Goal: Use online tool/utility

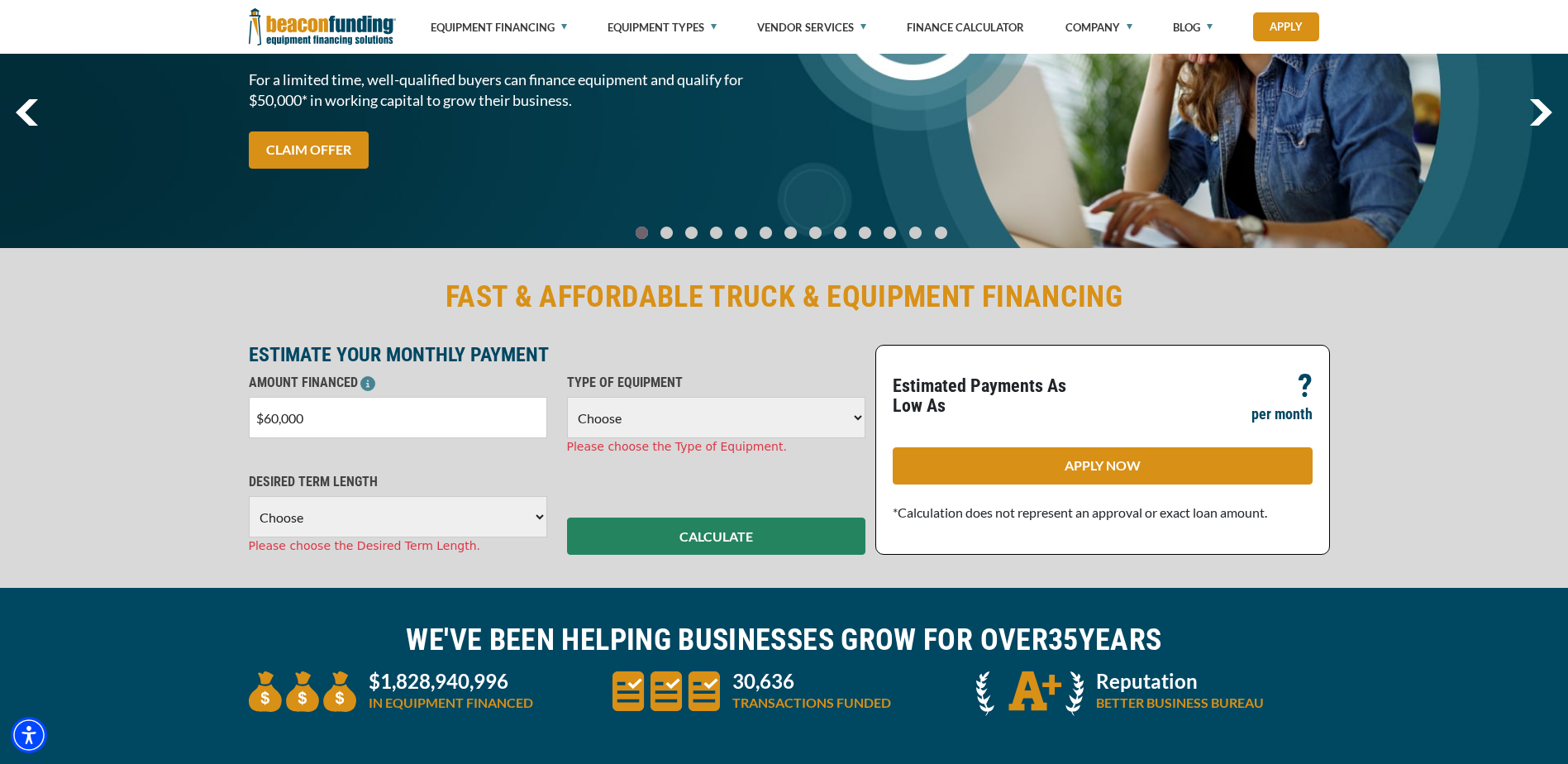
click at [360, 509] on select "Choose 36 Months 48 Months 60 Months" at bounding box center [398, 516] width 298 height 41
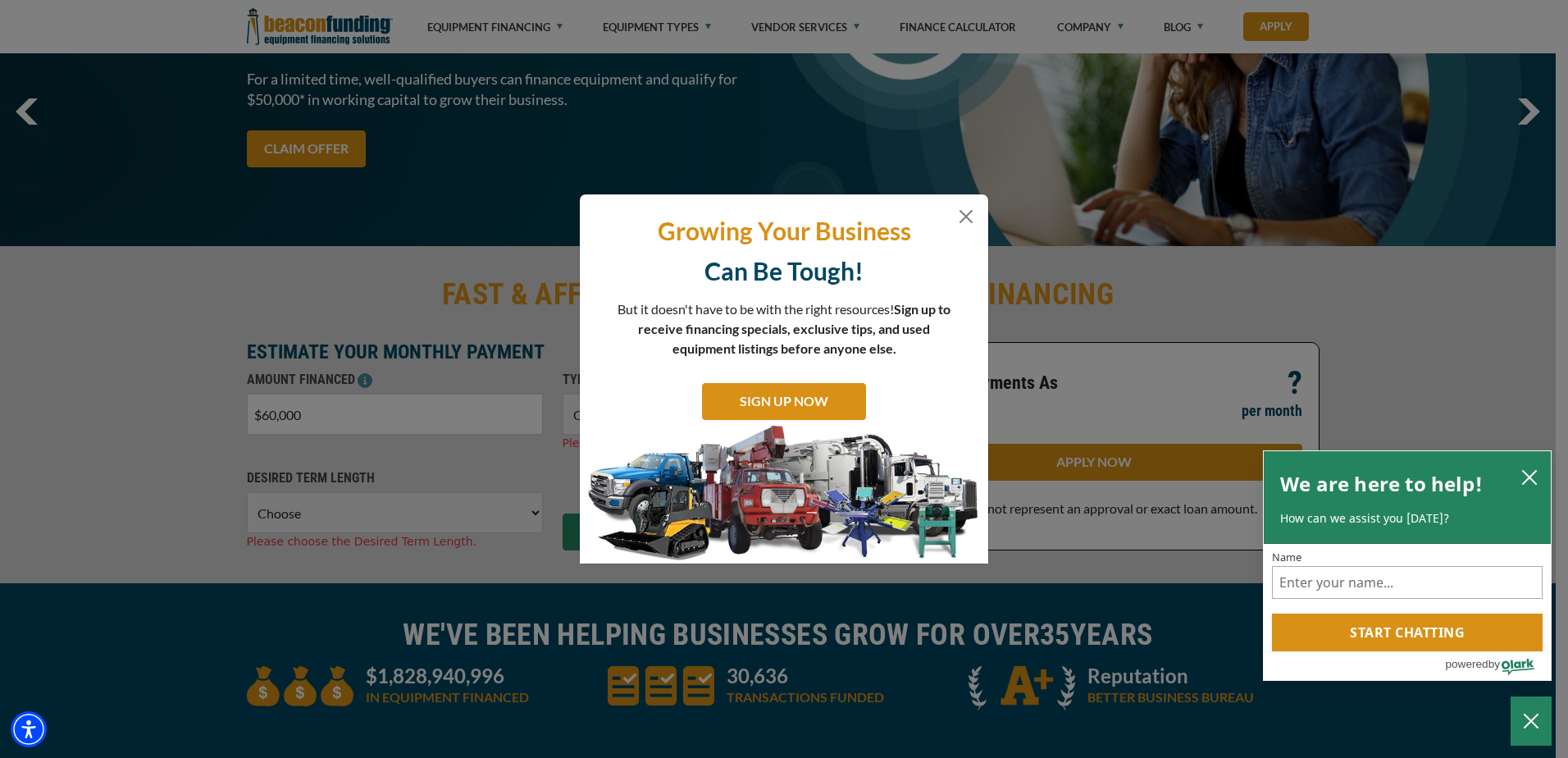
click at [345, 575] on div "Growing Your Business Can Be Tough! But it doesn't have to be with the right re…" at bounding box center [784, 379] width 1568 height 758
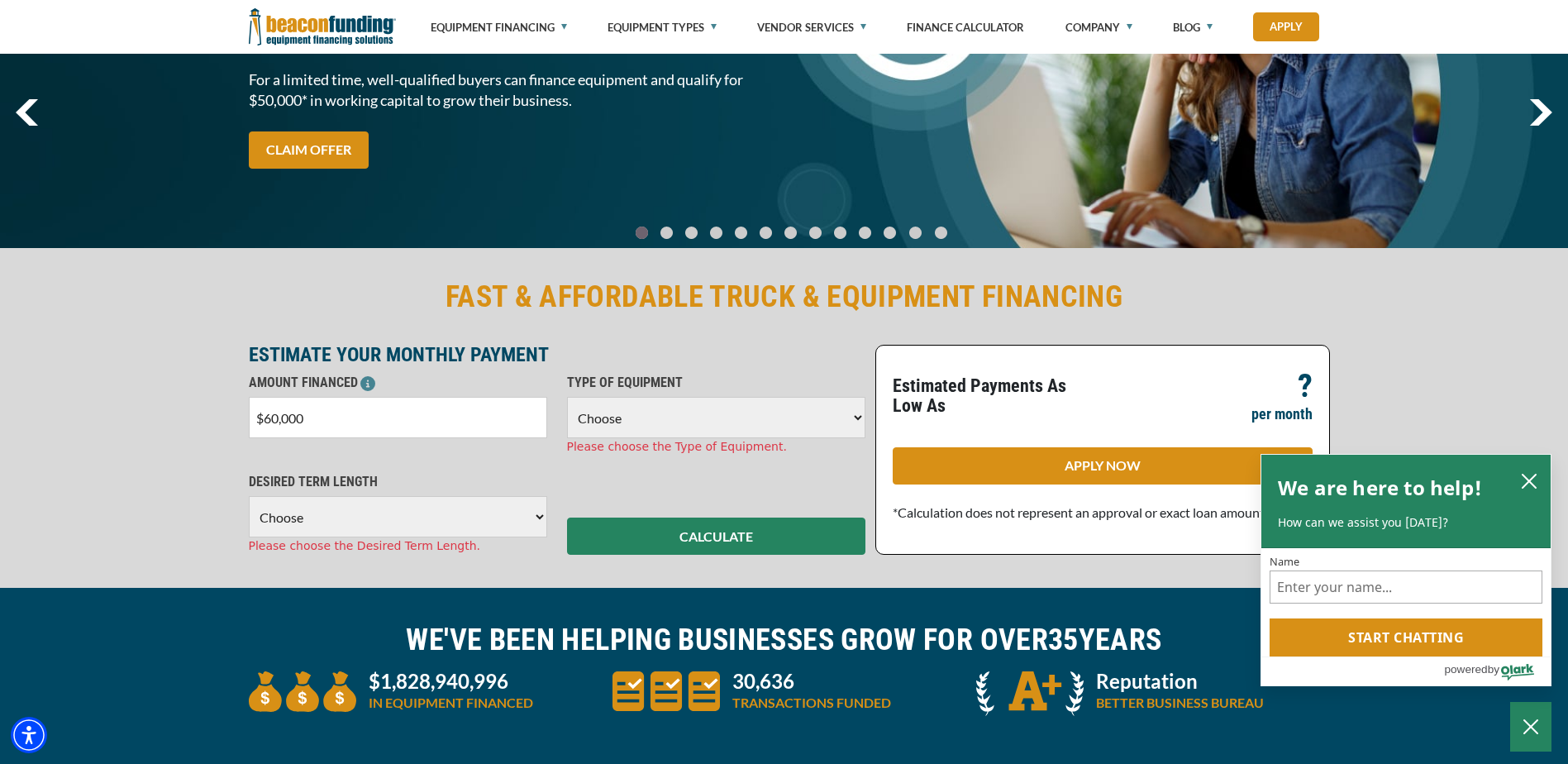
click at [411, 517] on select "Choose 36 Months 48 Months 60 Months" at bounding box center [398, 516] width 298 height 41
select select "36"
click at [249, 496] on select "Choose 36 Months 48 Months 60 Months" at bounding box center [398, 516] width 298 height 41
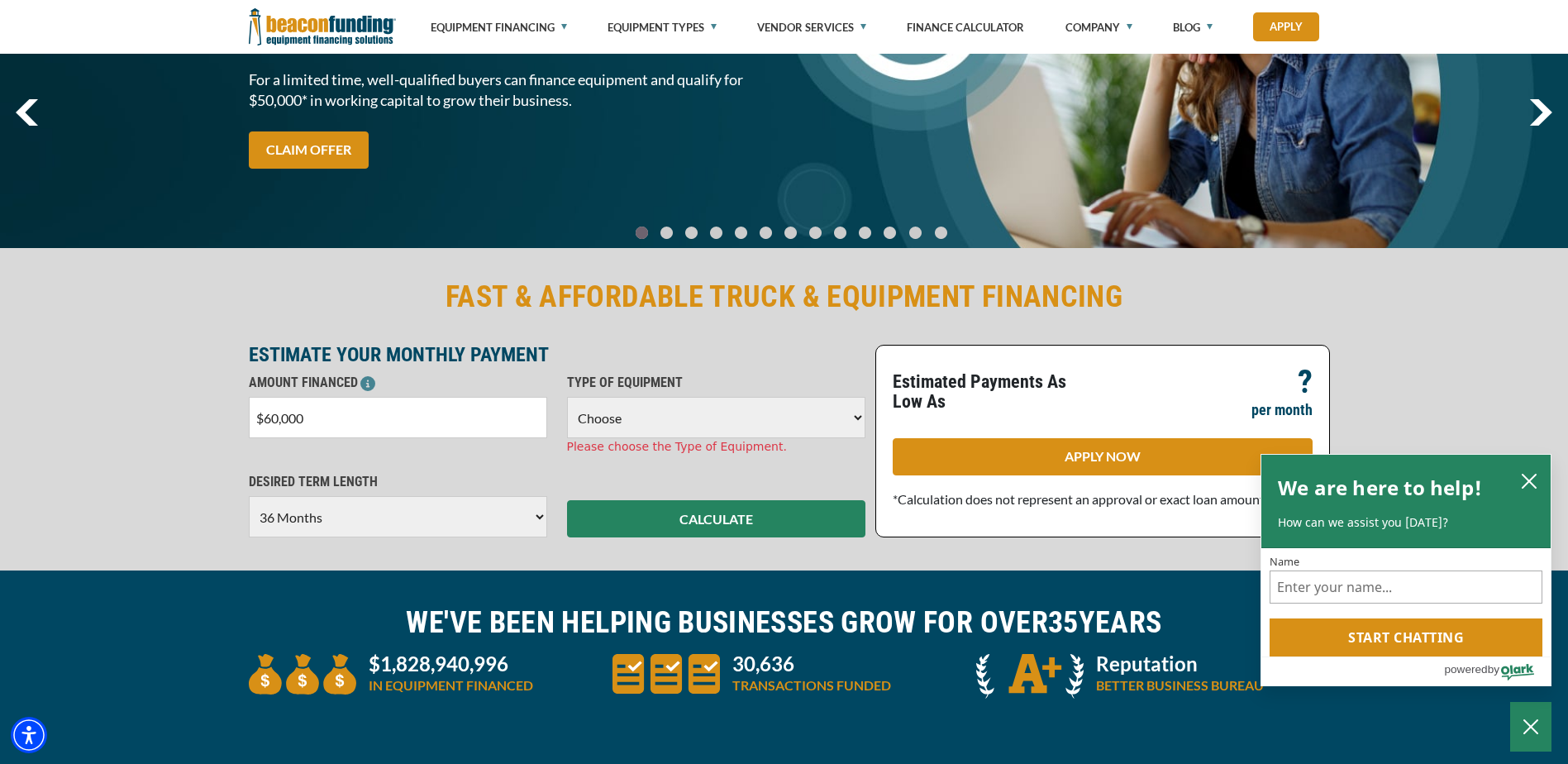
click at [691, 415] on select "Choose Backhoe Boom/Bucket Truck Chipper Commercial Mower Crane DTG/DTF Printin…" at bounding box center [716, 417] width 298 height 41
select select "21"
click at [567, 397] on select "Choose Backhoe Boom/Bucket Truck Chipper Commercial Mower Crane DTG/DTF Printin…" at bounding box center [716, 417] width 298 height 41
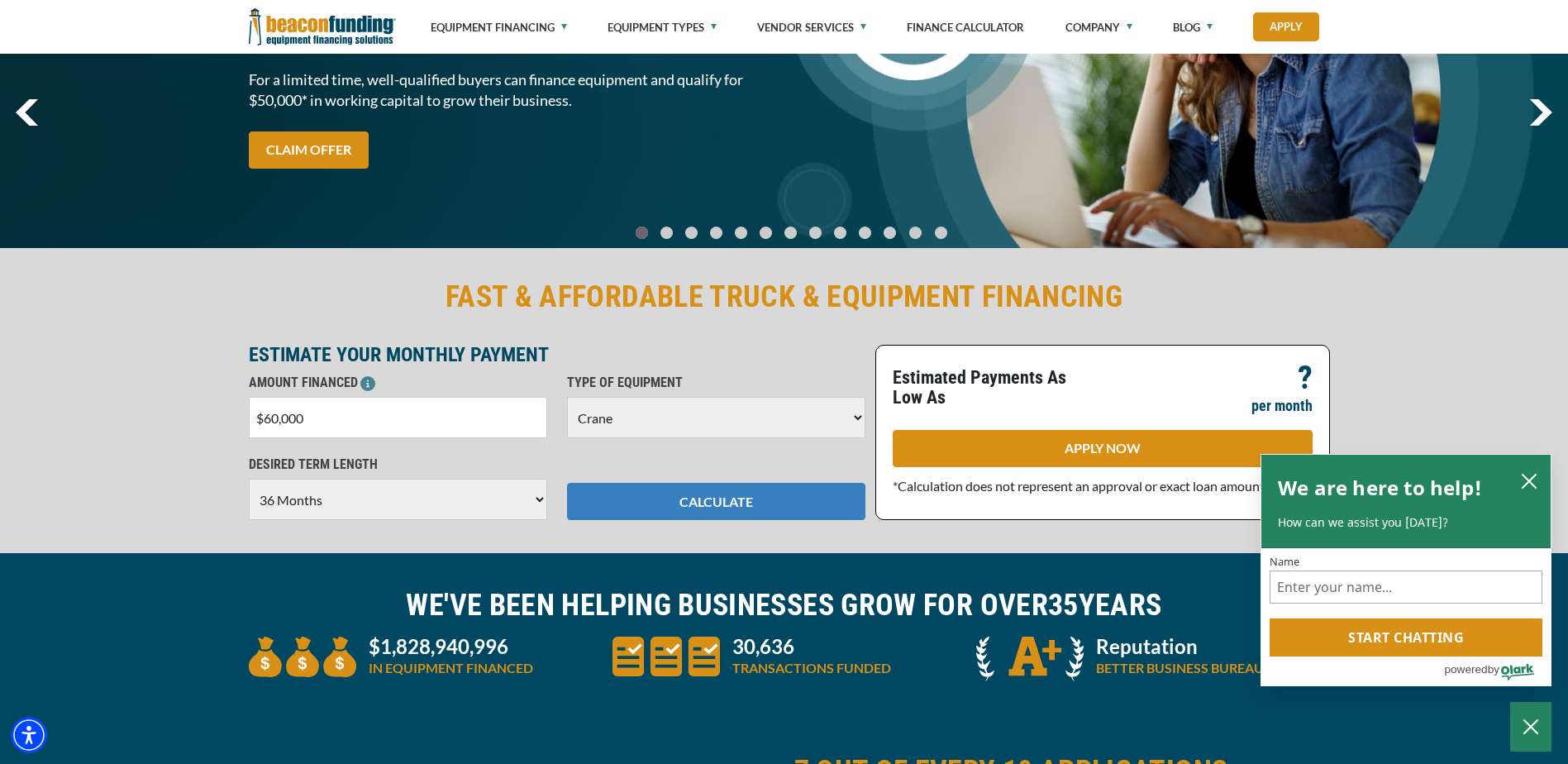
click at [655, 502] on button "CALCULATE" at bounding box center [716, 501] width 298 height 38
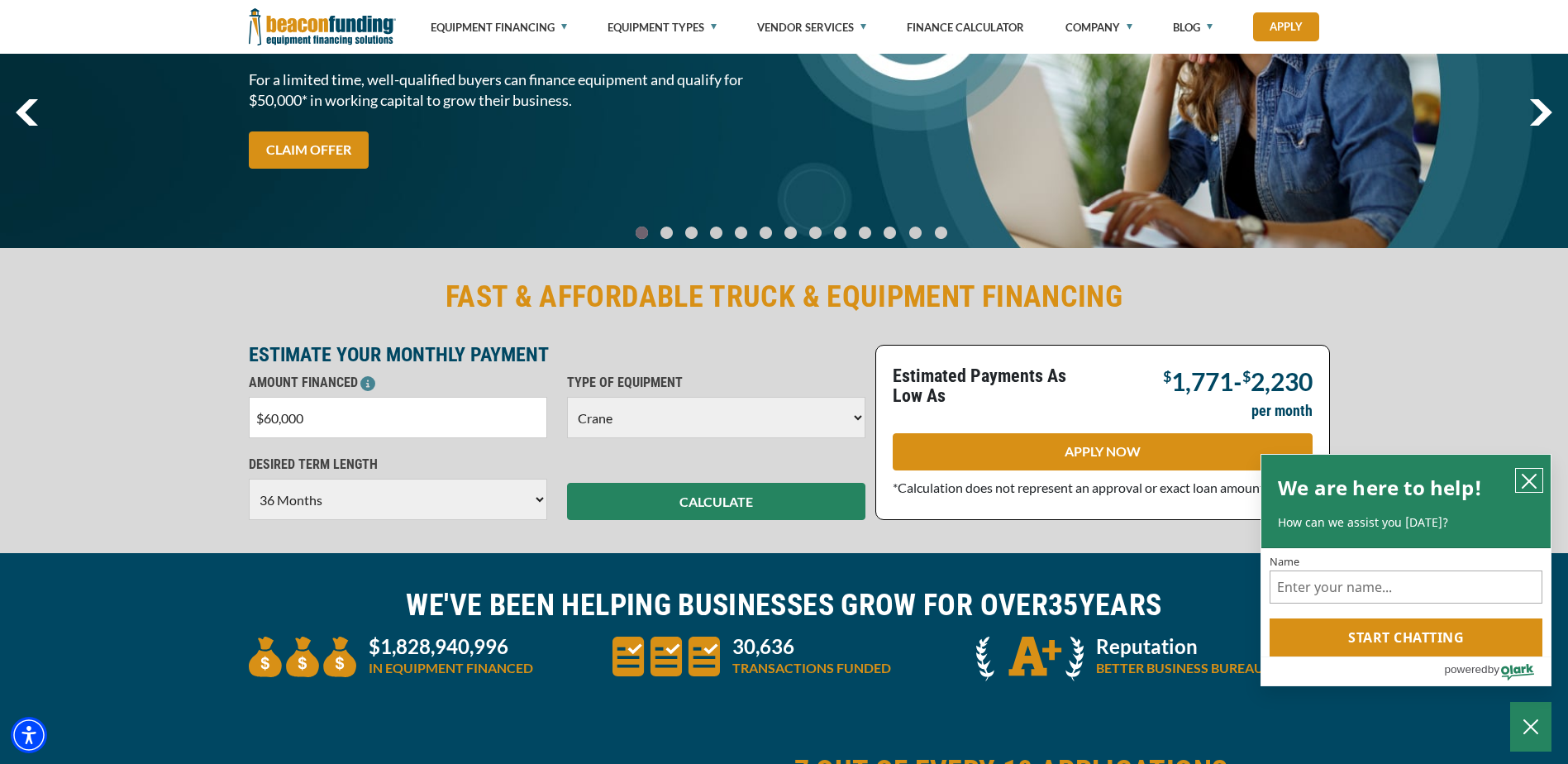
click at [1532, 479] on icon "close chatbox" at bounding box center [1530, 481] width 16 height 16
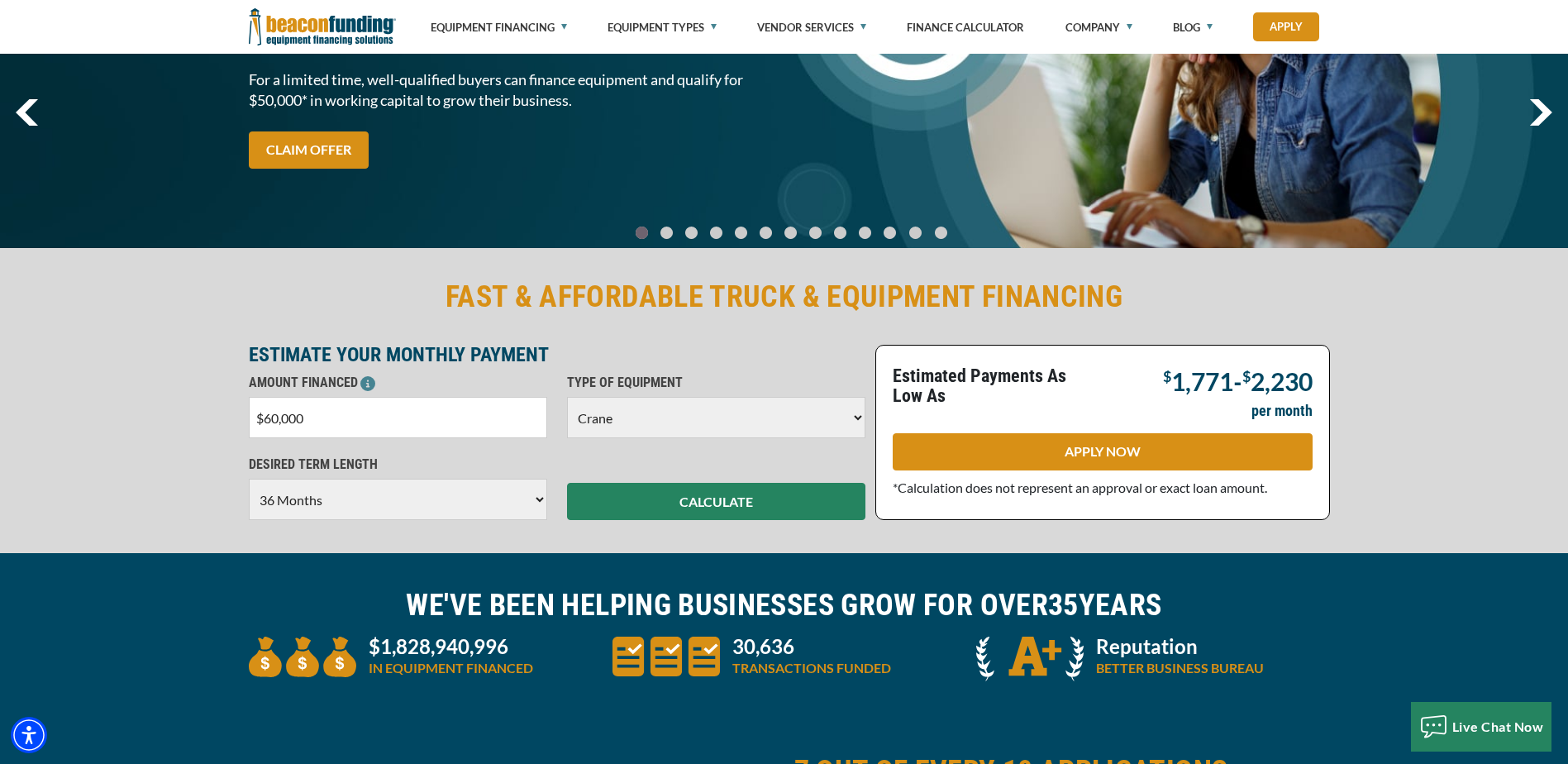
drag, startPoint x: 442, startPoint y: 500, endPoint x: 435, endPoint y: 511, distance: 13.0
click at [442, 500] on select "Choose 36 Months 48 Months 60 Months" at bounding box center [398, 499] width 298 height 41
click at [249, 479] on select "Choose 36 Months 48 Months 60 Months" at bounding box center [398, 499] width 298 height 41
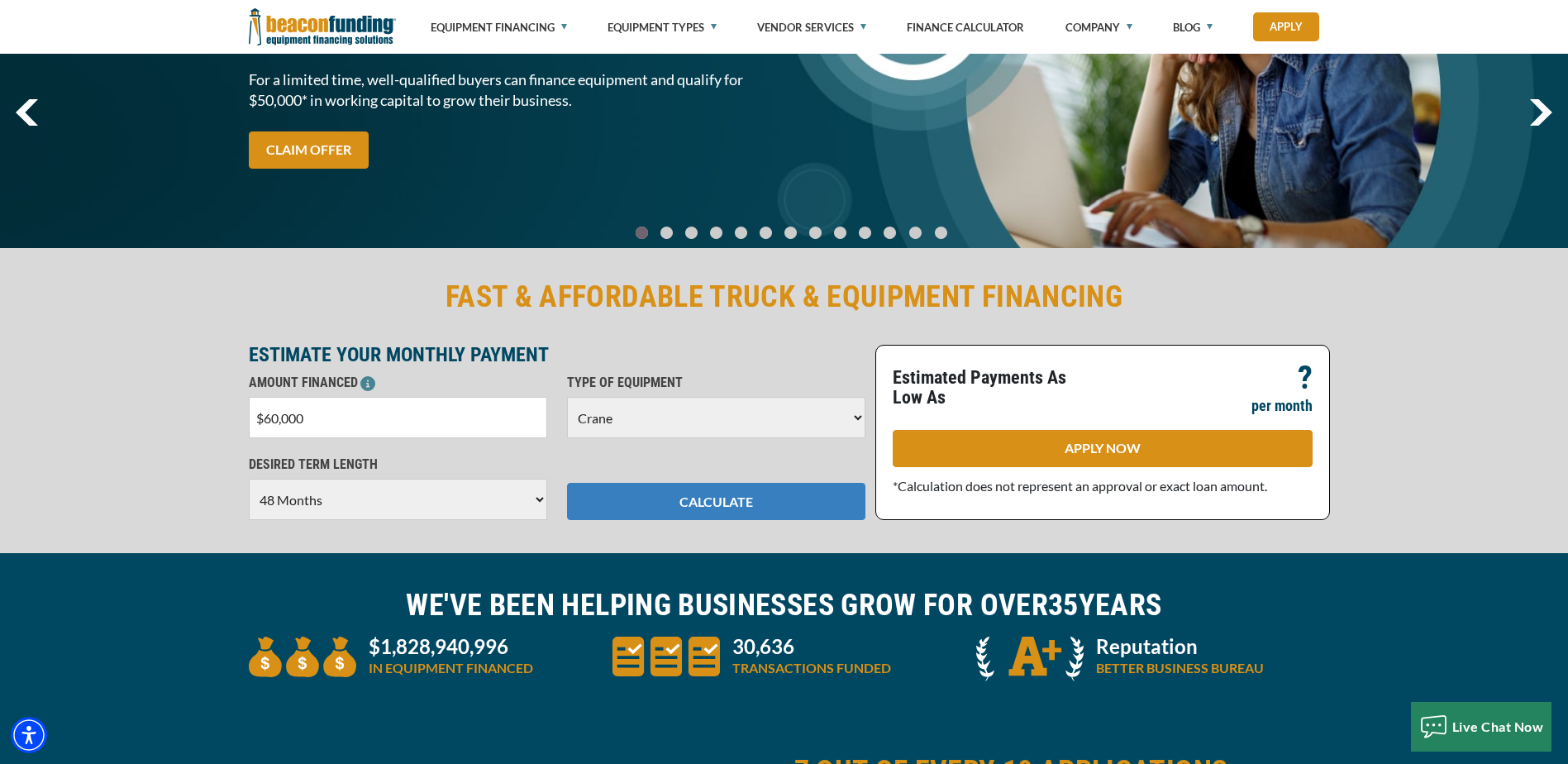
click at [648, 506] on button "CALCULATE" at bounding box center [716, 501] width 298 height 38
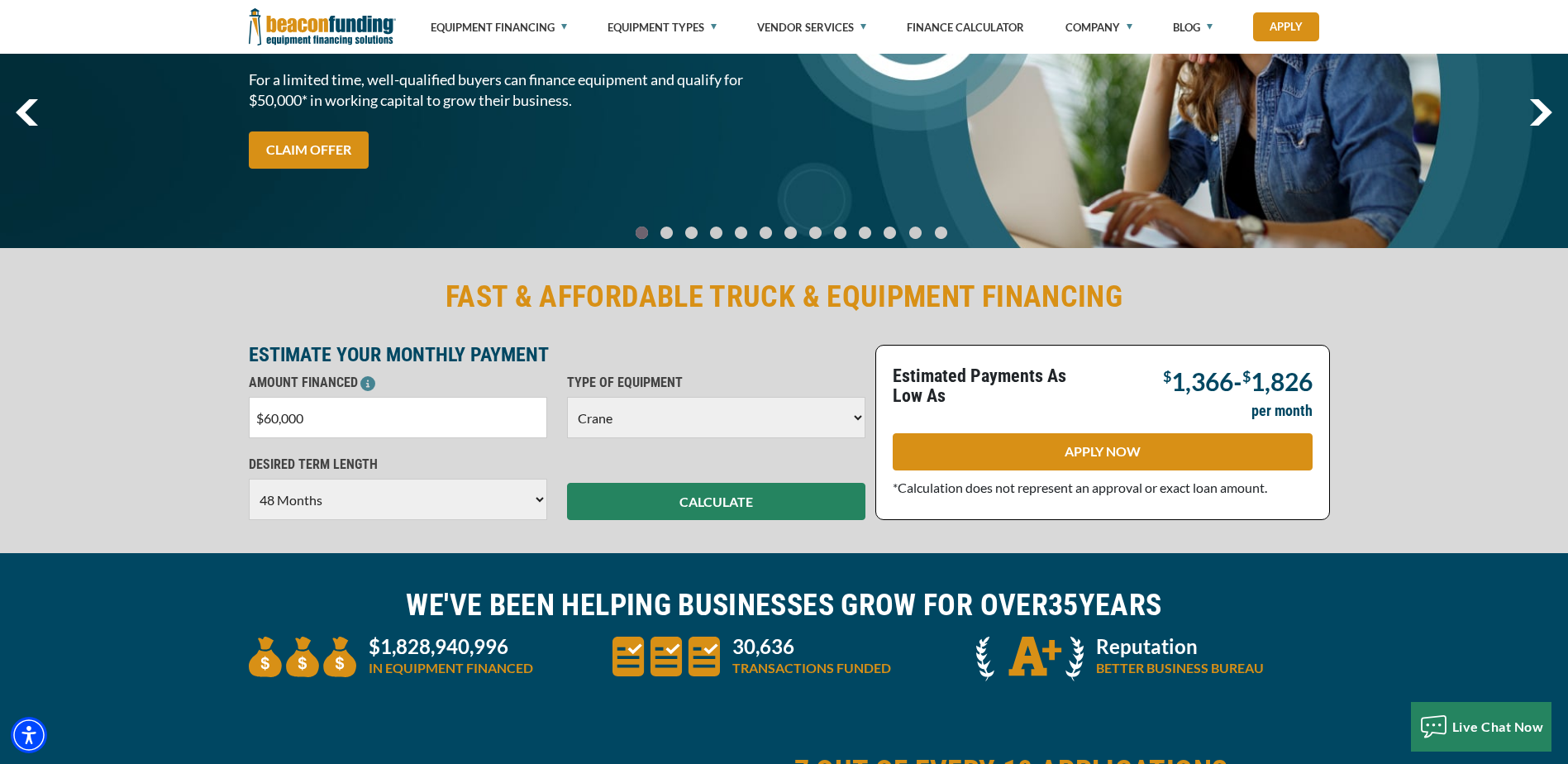
click at [322, 507] on select "Choose 36 Months 48 Months 60 Months" at bounding box center [398, 499] width 298 height 41
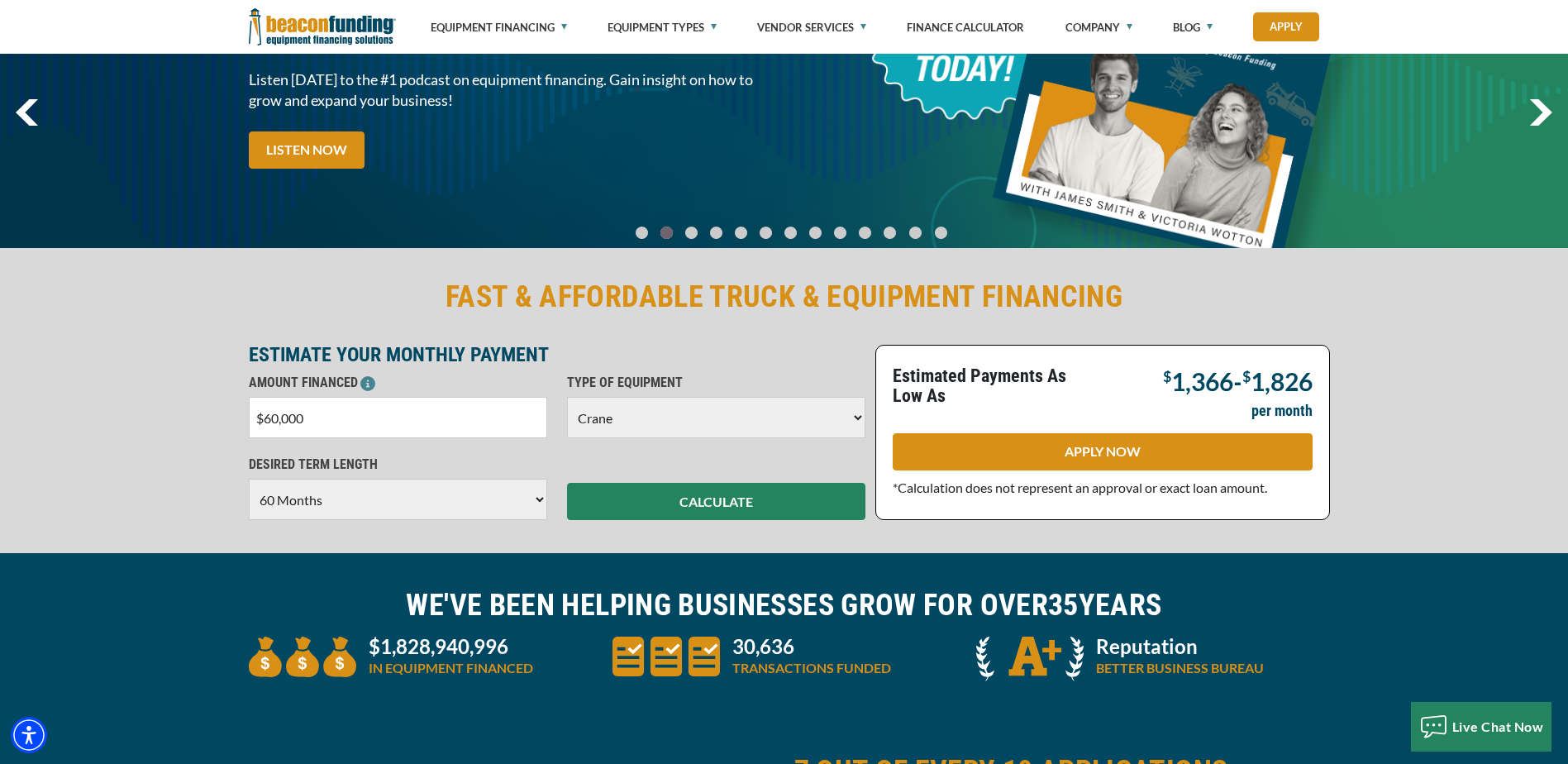
click at [249, 479] on select "Choose 36 Months 48 Months 60 Months" at bounding box center [398, 499] width 298 height 41
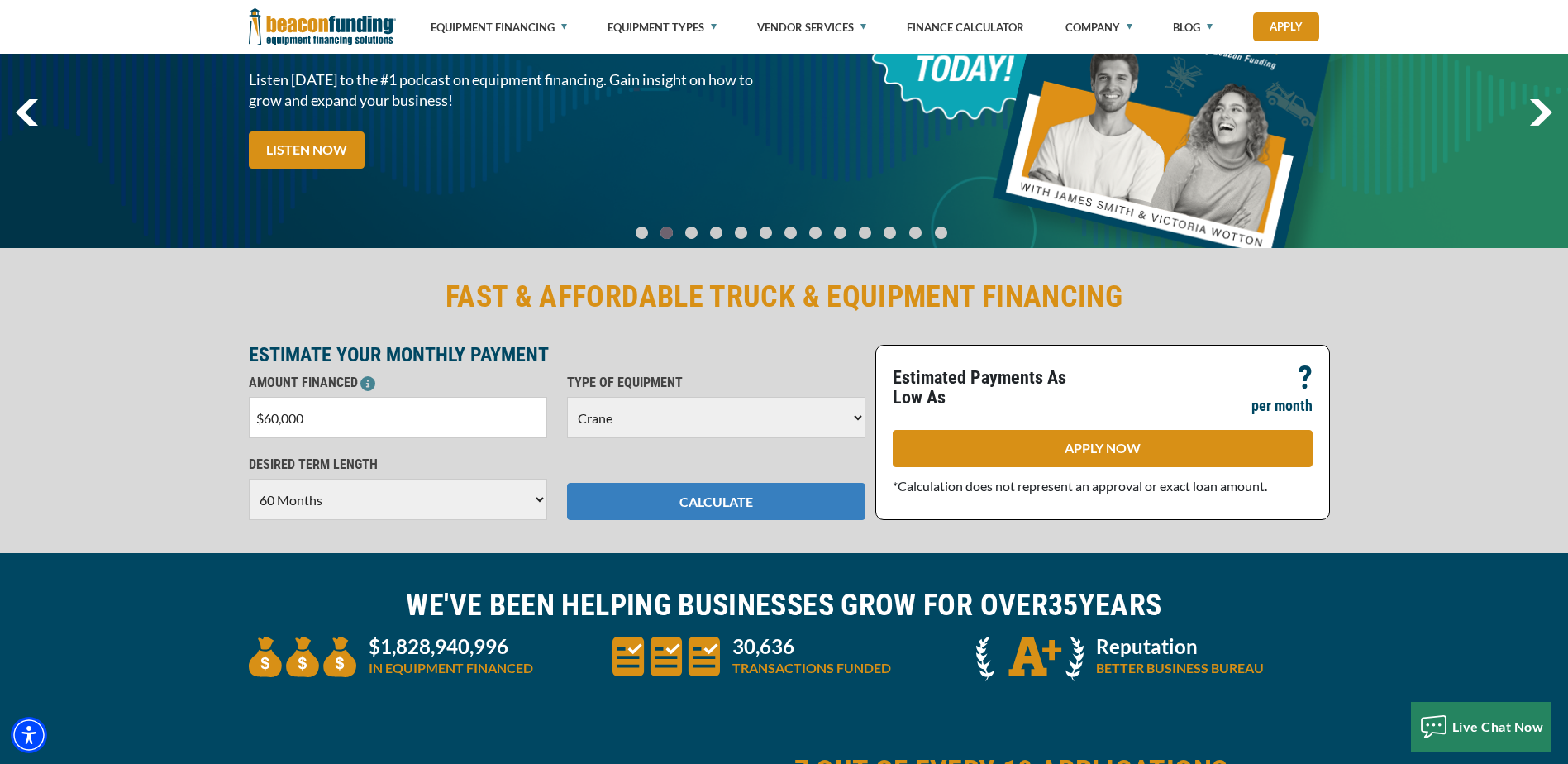
click at [647, 500] on button "CALCULATE" at bounding box center [716, 501] width 298 height 38
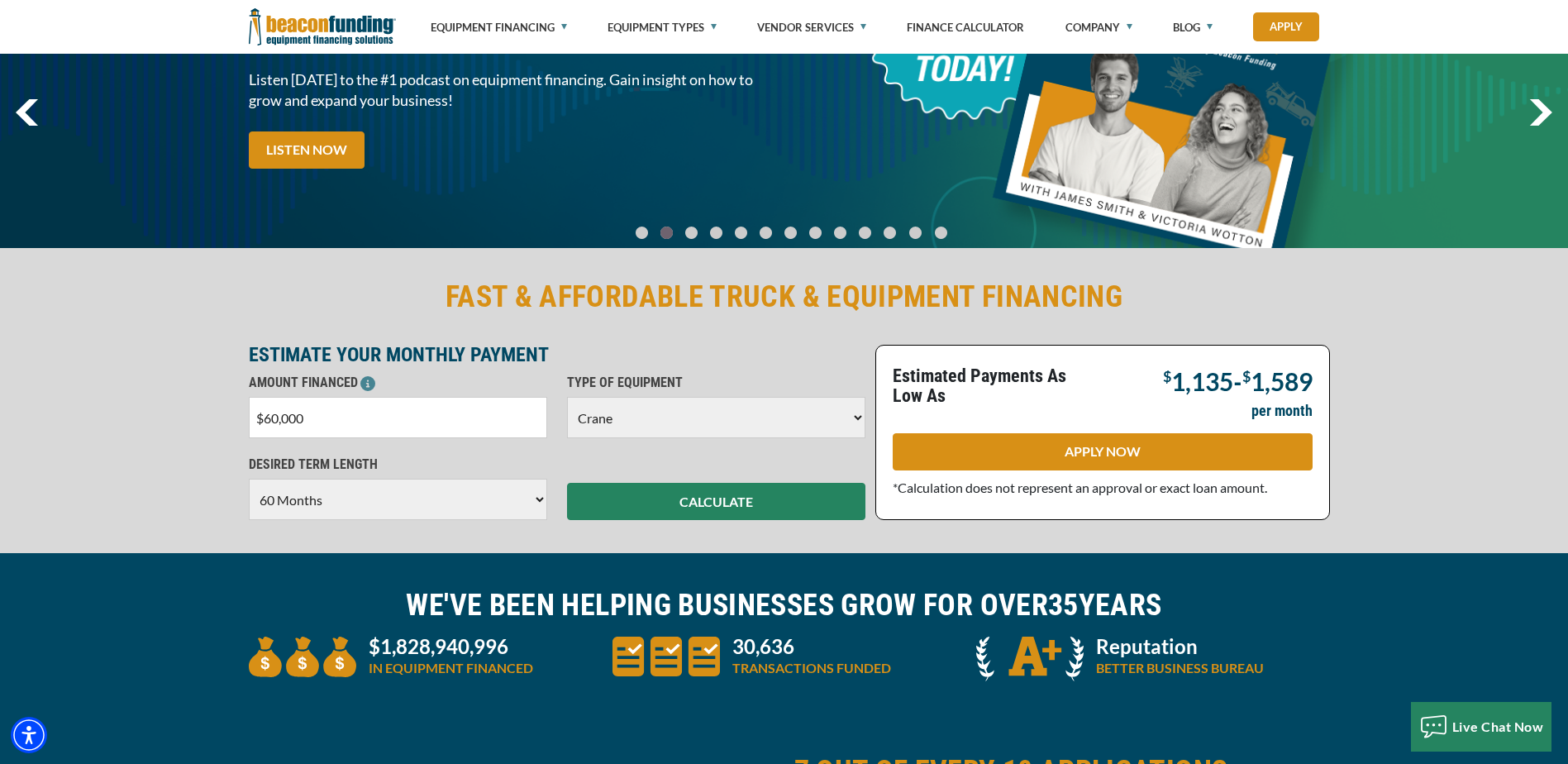
click at [304, 509] on select "Choose 36 Months 48 Months 60 Months" at bounding box center [398, 499] width 298 height 41
click at [249, 479] on select "Choose 36 Months 48 Months 60 Months" at bounding box center [398, 499] width 298 height 41
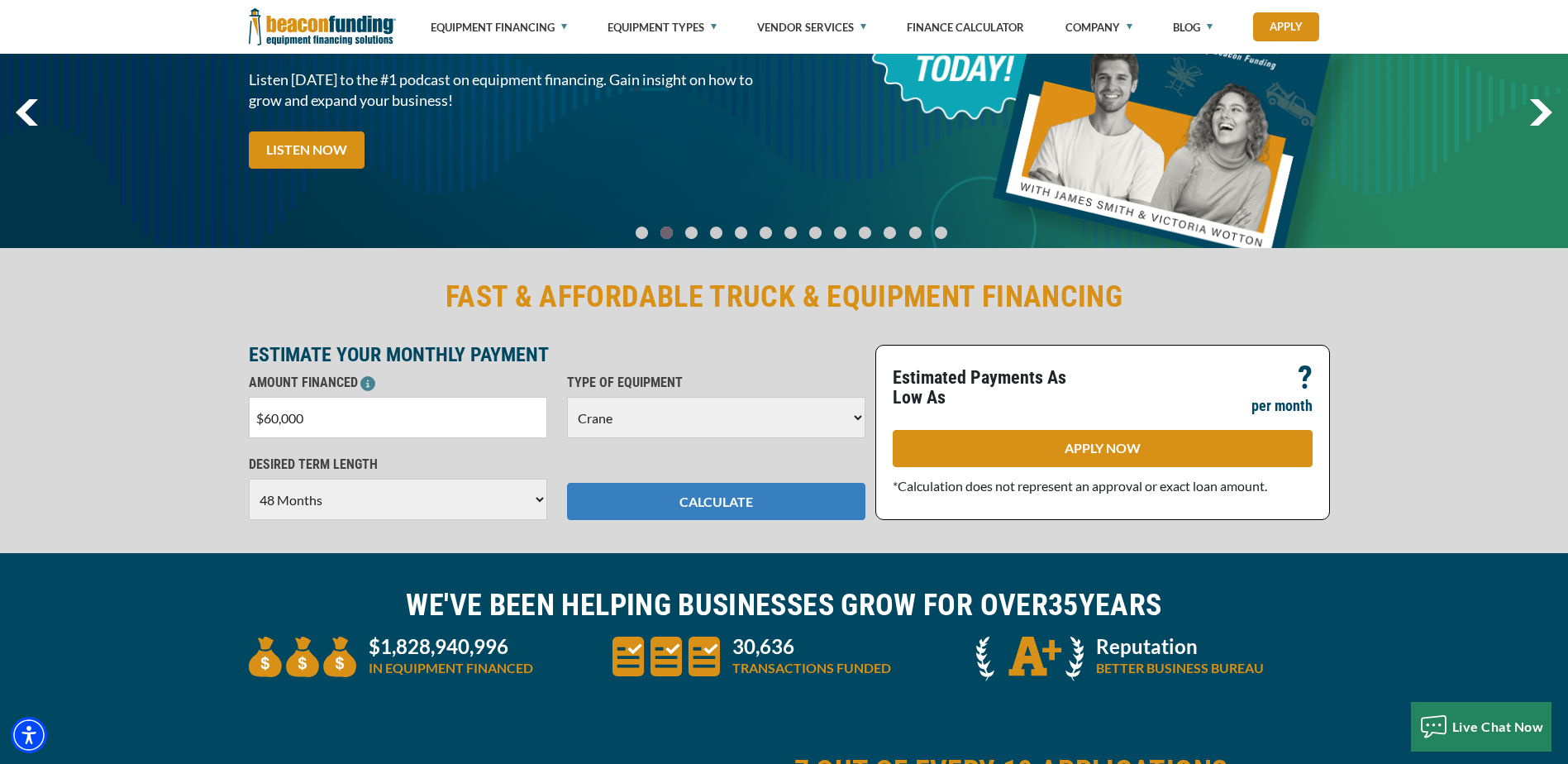
click at [640, 510] on button "CALCULATE" at bounding box center [716, 501] width 298 height 38
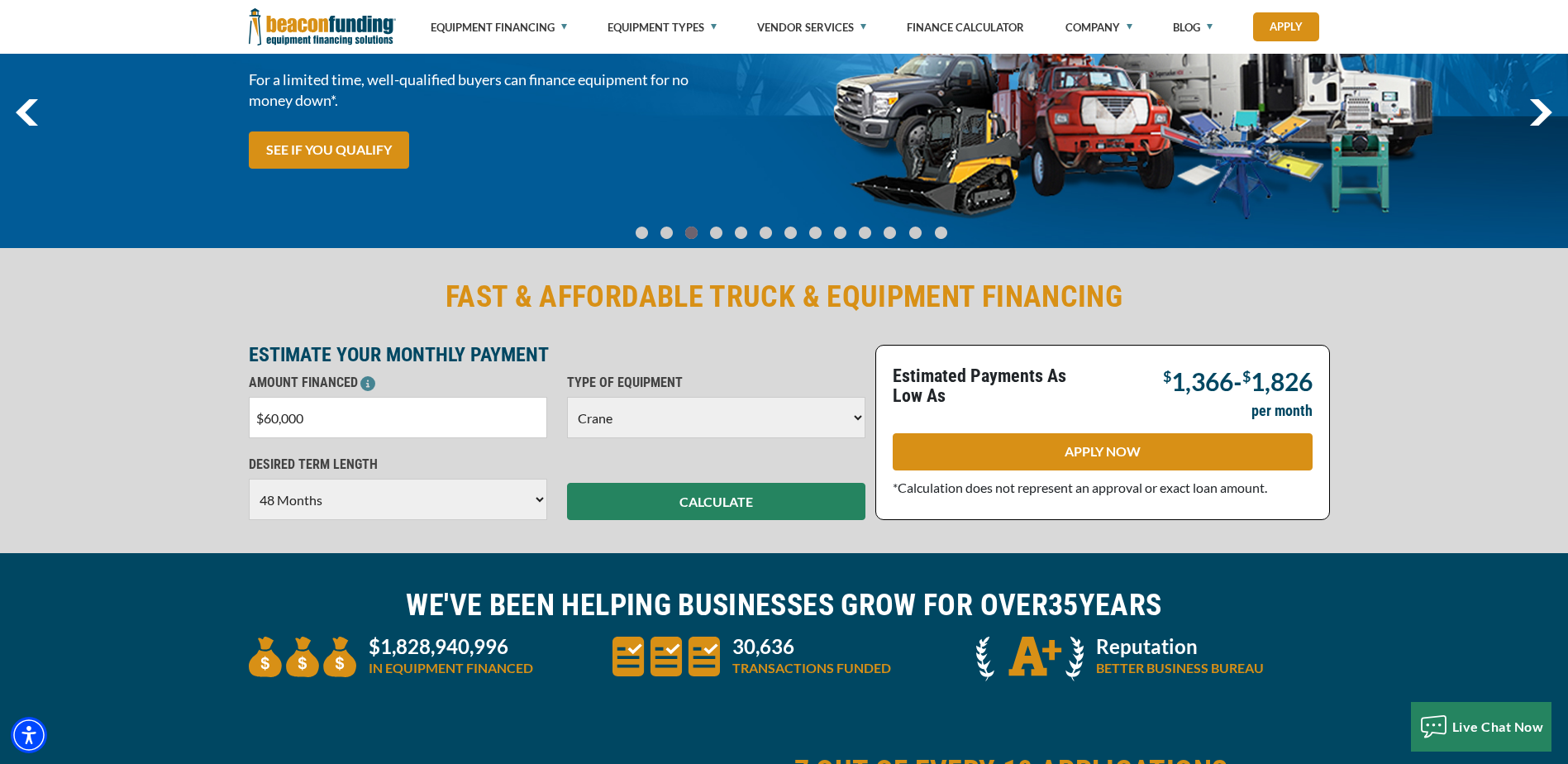
click at [399, 509] on select "Choose 36 Months 48 Months 60 Months" at bounding box center [398, 499] width 298 height 41
select select "60"
click at [249, 479] on select "Choose 36 Months 48 Months 60 Months" at bounding box center [398, 499] width 298 height 41
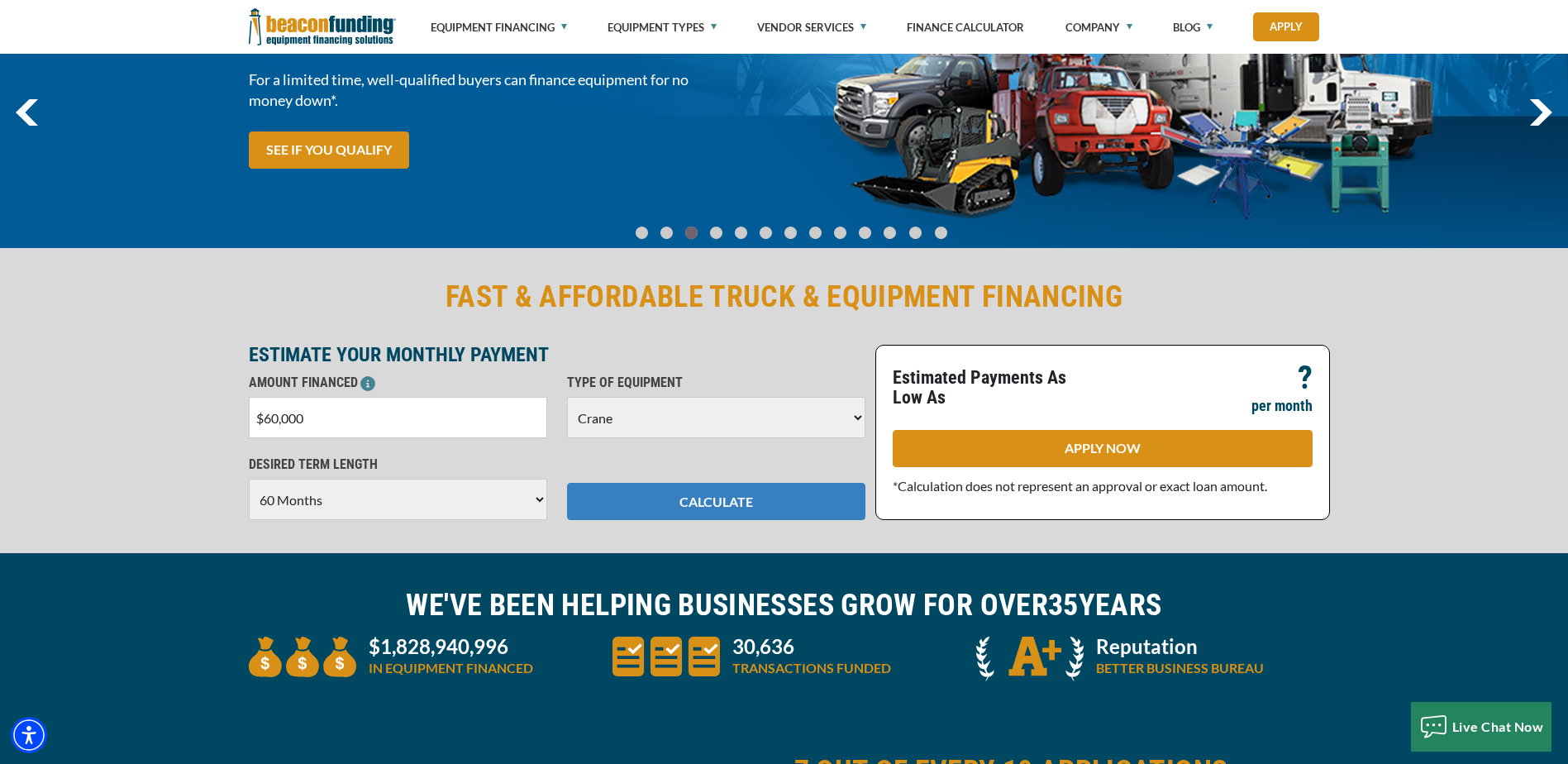
click at [624, 503] on button "CALCULATE" at bounding box center [716, 501] width 298 height 38
